Goal: Communication & Community: Answer question/provide support

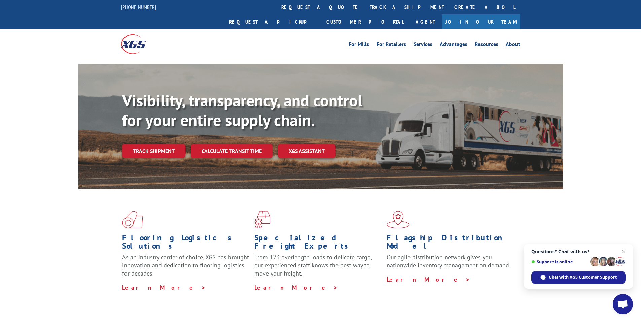
click at [618, 306] on span "Open chat" at bounding box center [622, 304] width 11 height 9
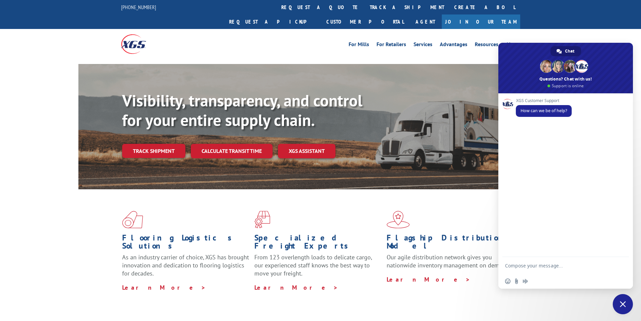
click at [551, 266] on textarea "Compose your message..." at bounding box center [559, 265] width 108 height 17
click at [559, 265] on textarea "Compose your message..." at bounding box center [559, 265] width 108 height 17
paste textarea "Hello My name is [PERSON_NAME] from Tforce Worldwide [PHONE_NUMBER] Email [EMAI…"
type textarea "Hello My name is [PERSON_NAME] from Tforce Worldwide [PHONE_NUMBER] Email [EMAI…"
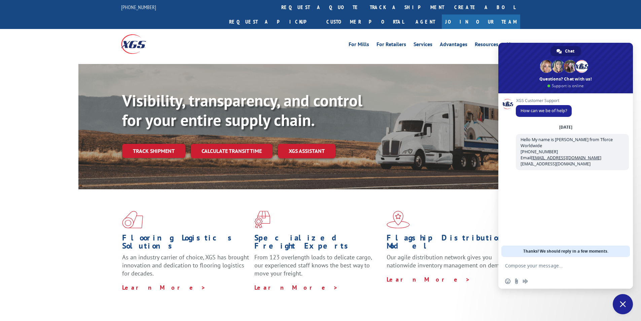
click at [533, 264] on textarea "Compose your message..." at bounding box center [559, 265] width 108 height 17
paste textarea "Good morning. I would appreciate an update on the scheduled pickups"
paste textarea "COR99886570"
type textarea "Good morning. I would appreciate an update on the scheduled pickups COR99886570"
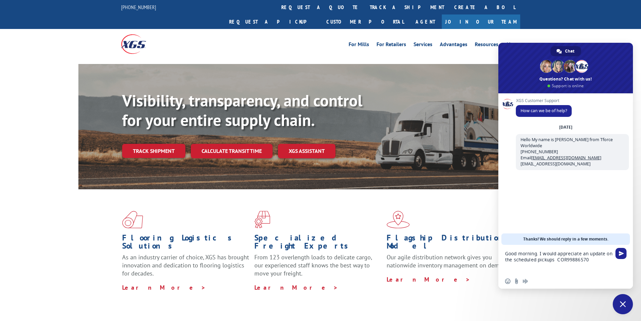
scroll to position [0, 0]
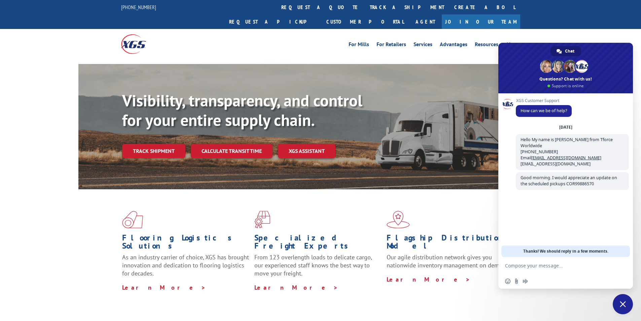
click at [562, 264] on textarea "Compose your message..." at bounding box center [559, 265] width 108 height 17
paste textarea "Channel Alloys [STREET_ADDRESS] Contact : [PERSON_NAME] Contact Type: Phone : […"
type textarea "Channel Alloys [STREET_ADDRESS] Contact : [PERSON_NAME] Contact Type: Phone : […"
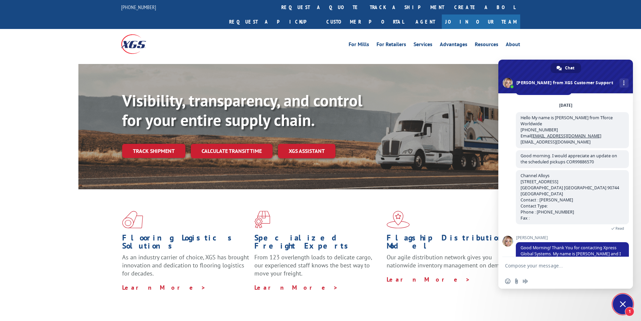
scroll to position [44, 0]
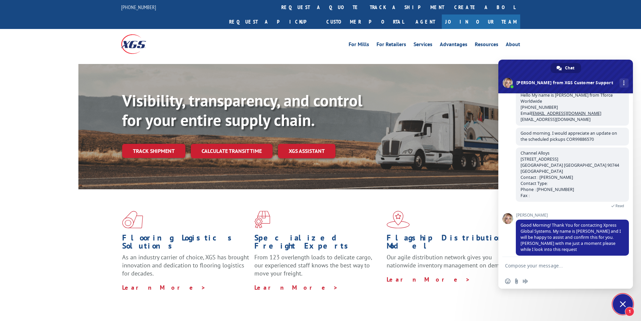
click at [538, 266] on textarea "Compose your message..." at bounding box center [559, 265] width 108 height 17
type textarea "hello [PERSON_NAME]"
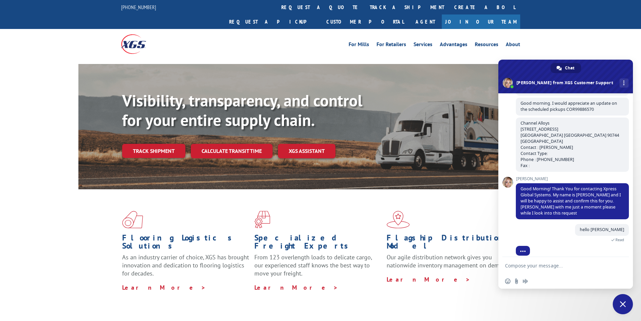
scroll to position [169, 0]
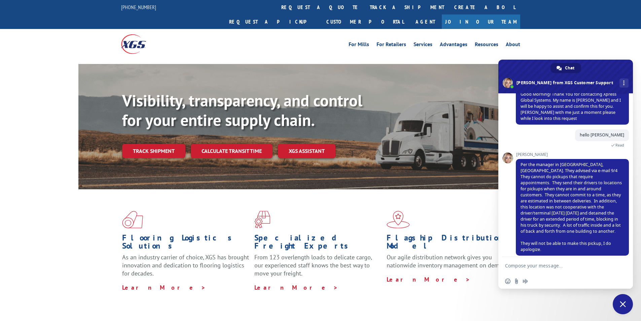
click at [557, 266] on textarea "Compose your message..." at bounding box center [559, 265] width 108 height 17
type textarea "ok, [PERSON_NAME] i will tranfer this to the sales rep"
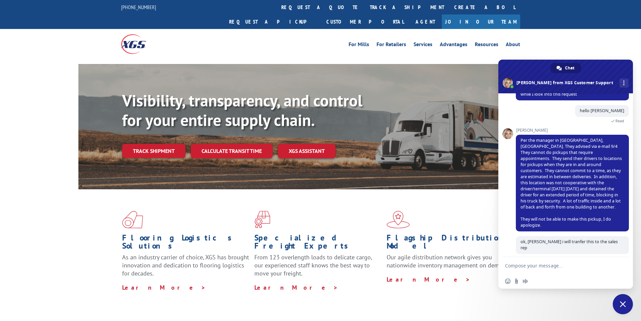
scroll to position [185, 0]
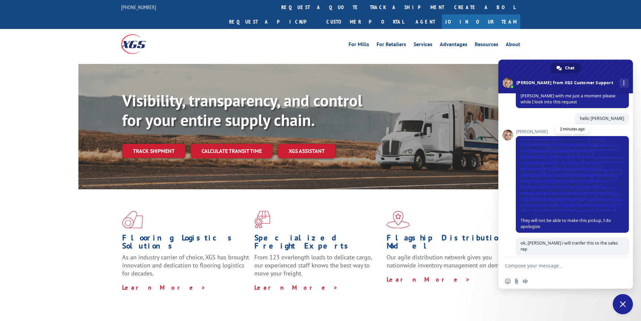
drag, startPoint x: 521, startPoint y: 137, endPoint x: 597, endPoint y: 208, distance: 103.8
click at [597, 208] on span "Per the manager in [GEOGRAPHIC_DATA], [GEOGRAPHIC_DATA]. They advised via e-mai…" at bounding box center [572, 184] width 113 height 97
copy span "Per the manager in [GEOGRAPHIC_DATA], [GEOGRAPHIC_DATA]. They advised via e-mai…"
click at [536, 191] on span "Per the manager in [GEOGRAPHIC_DATA], [GEOGRAPHIC_DATA]. They advised via e-mai…" at bounding box center [571, 184] width 101 height 91
drag, startPoint x: 519, startPoint y: 135, endPoint x: 558, endPoint y: 201, distance: 76.6
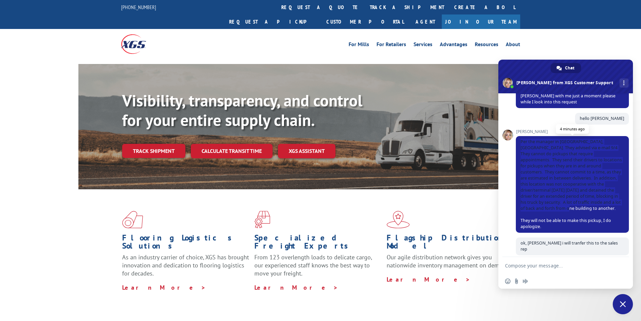
click at [558, 201] on span "Per the manager in [GEOGRAPHIC_DATA], [GEOGRAPHIC_DATA]. They advised via e-mai…" at bounding box center [572, 184] width 113 height 97
copy span "Per the manager in [GEOGRAPHIC_DATA], [GEOGRAPHIC_DATA]. They advised via e-mai…"
click at [534, 255] on span "Read" at bounding box center [572, 258] width 113 height 6
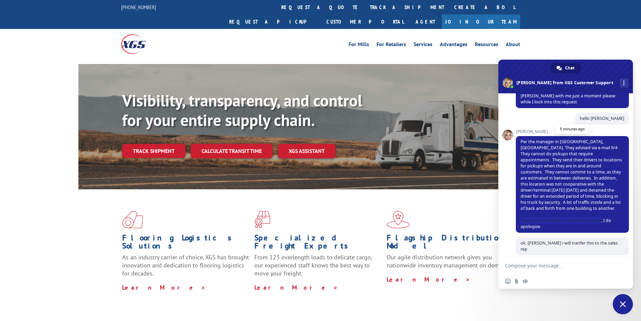
drag, startPoint x: 520, startPoint y: 213, endPoint x: 601, endPoint y: 212, distance: 81.4
click at [601, 212] on span "Per the manager in [GEOGRAPHIC_DATA], [GEOGRAPHIC_DATA]. They advised via e-mai…" at bounding box center [572, 184] width 113 height 97
click at [580, 202] on span "Per the manager in [GEOGRAPHIC_DATA], [GEOGRAPHIC_DATA]. They advised via e-mai…" at bounding box center [572, 184] width 113 height 97
drag, startPoint x: 521, startPoint y: 213, endPoint x: 601, endPoint y: 212, distance: 80.8
click at [601, 212] on span "Per the manager in [GEOGRAPHIC_DATA], [GEOGRAPHIC_DATA]. They advised via e-mai…" at bounding box center [571, 184] width 101 height 91
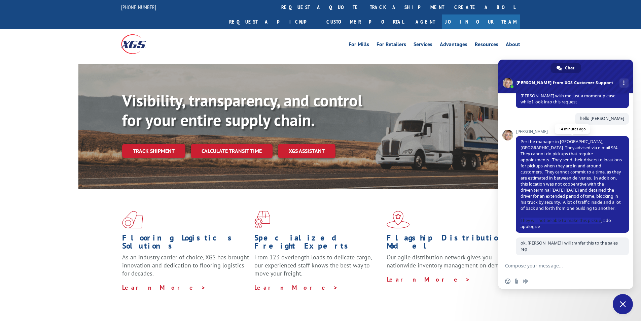
copy span "They will not be able to make this pickup"
click at [619, 305] on span "Close chat" at bounding box center [623, 304] width 20 height 20
